Goal: Transaction & Acquisition: Purchase product/service

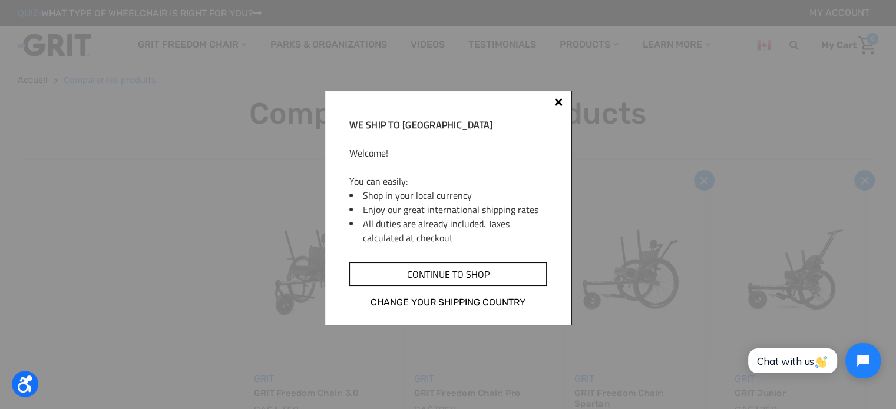
click at [457, 280] on input "Continue to shop" at bounding box center [447, 275] width 197 height 24
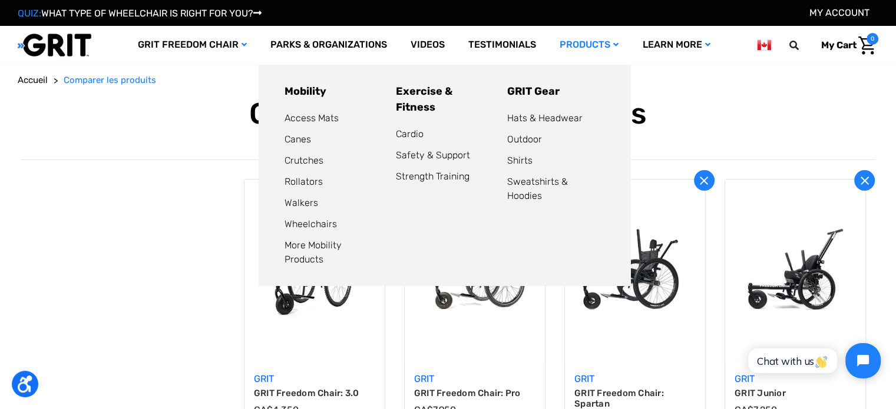
click at [598, 37] on link "Products" at bounding box center [589, 45] width 82 height 38
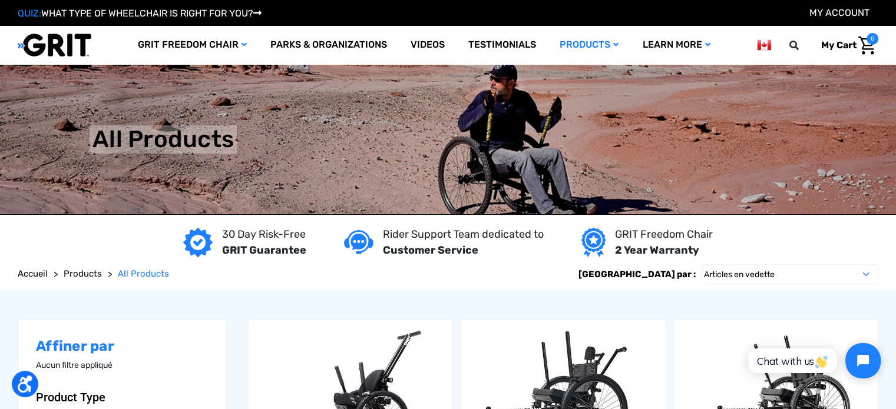
click at [861, 48] on img "Panier avec 0 article" at bounding box center [866, 46] width 17 height 18
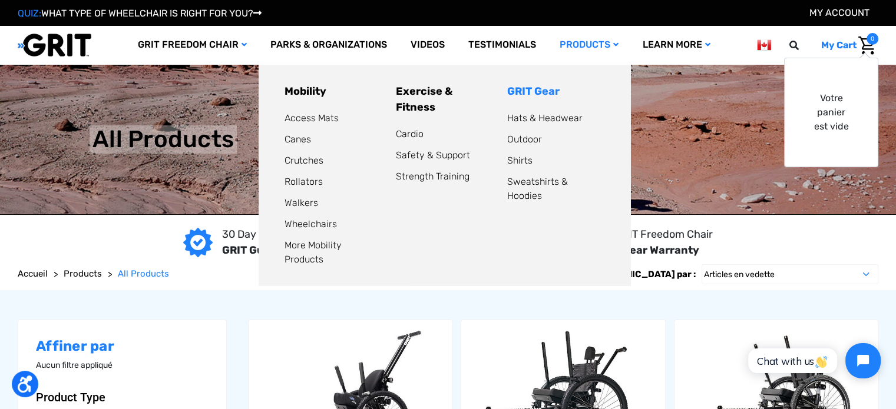
click at [530, 90] on link "GRIT Gear" at bounding box center [533, 91] width 52 height 13
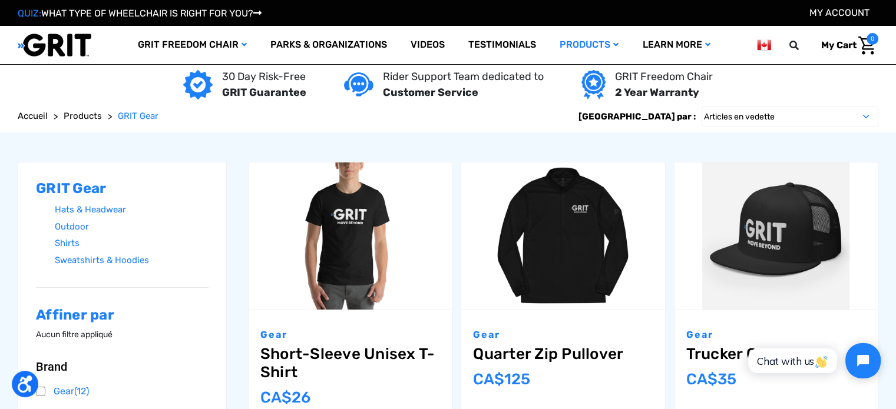
click at [78, 114] on span "Products" at bounding box center [83, 116] width 38 height 11
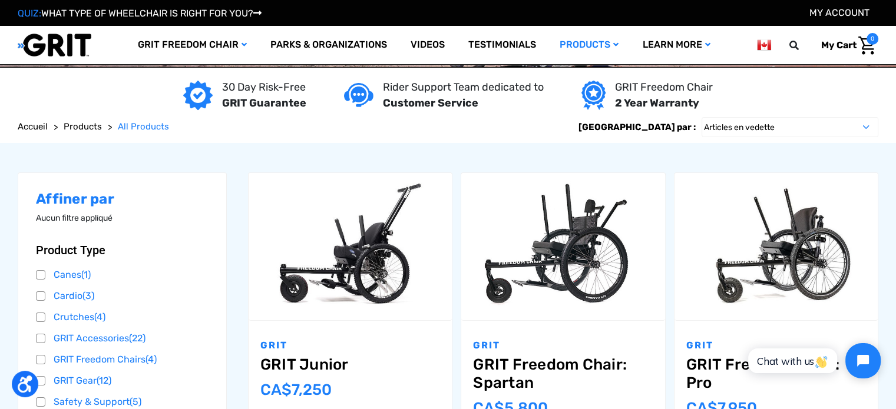
scroll to position [108, 0]
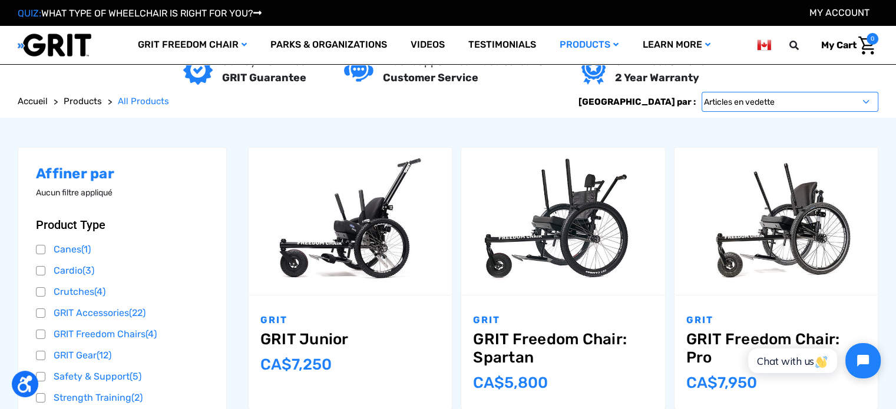
click at [754, 99] on select "Articles en vedette Nouveautés Meilleures ventes A à Z Z à A Par avis Prix : pa…" at bounding box center [789, 102] width 177 height 20
select select "alphaasc"
click at [701, 92] on select "Articles en vedette Nouveautés Meilleures ventes A à Z Z à A Par avis Prix : pa…" at bounding box center [789, 102] width 177 height 20
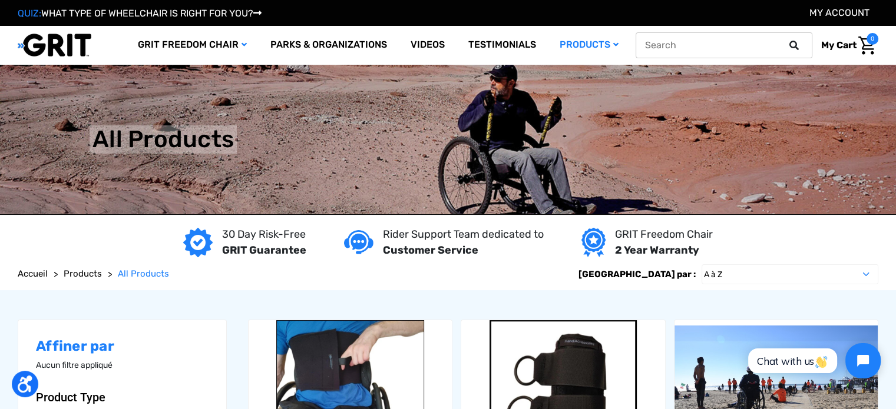
click at [796, 49] on icon at bounding box center [793, 45] width 9 height 9
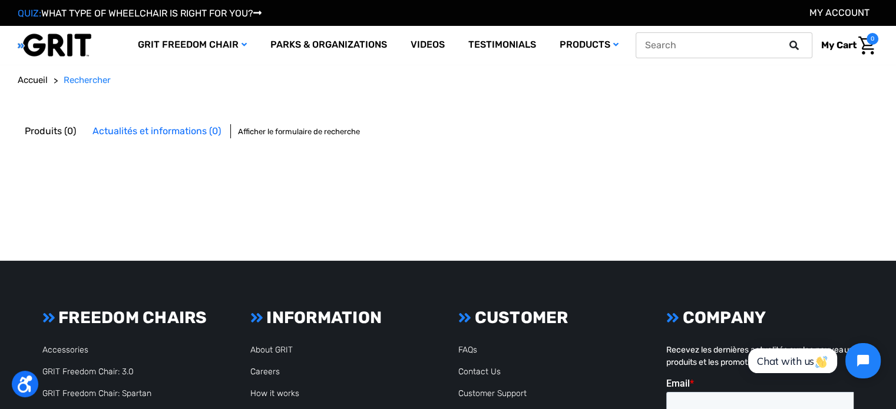
click at [750, 47] on input "text" at bounding box center [723, 45] width 177 height 26
type input "axle"
click at [786, 40] on button at bounding box center [798, 45] width 24 height 11
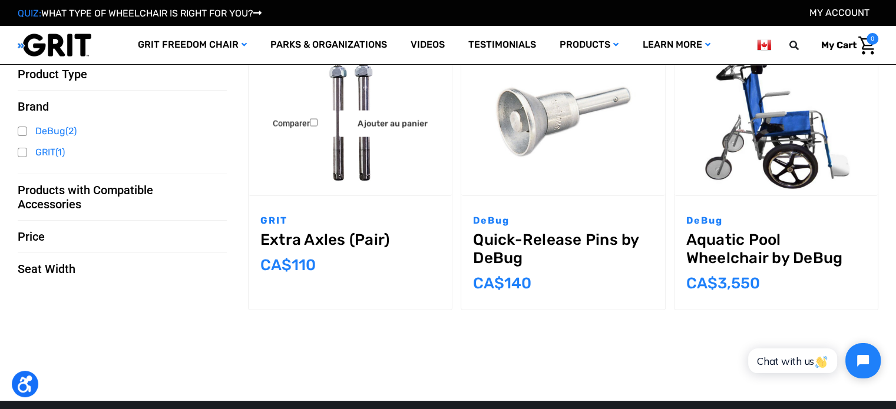
scroll to position [65, 0]
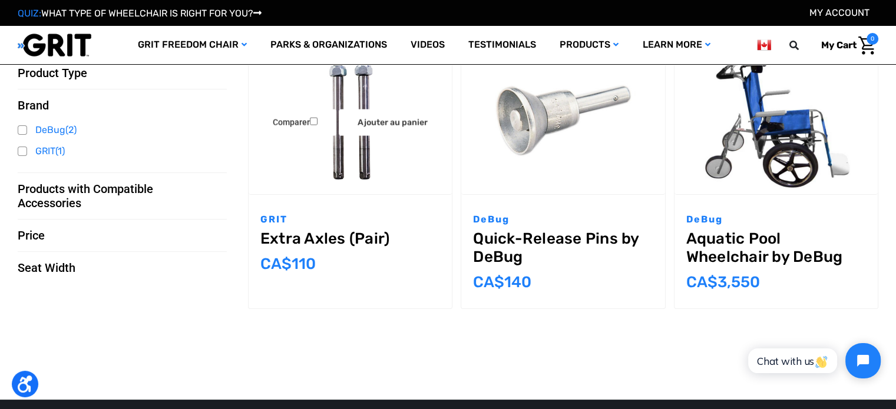
click at [337, 155] on img "Extra Axles (Pair),$75.00\a" at bounding box center [349, 119] width 203 height 135
